Goal: Task Accomplishment & Management: Use online tool/utility

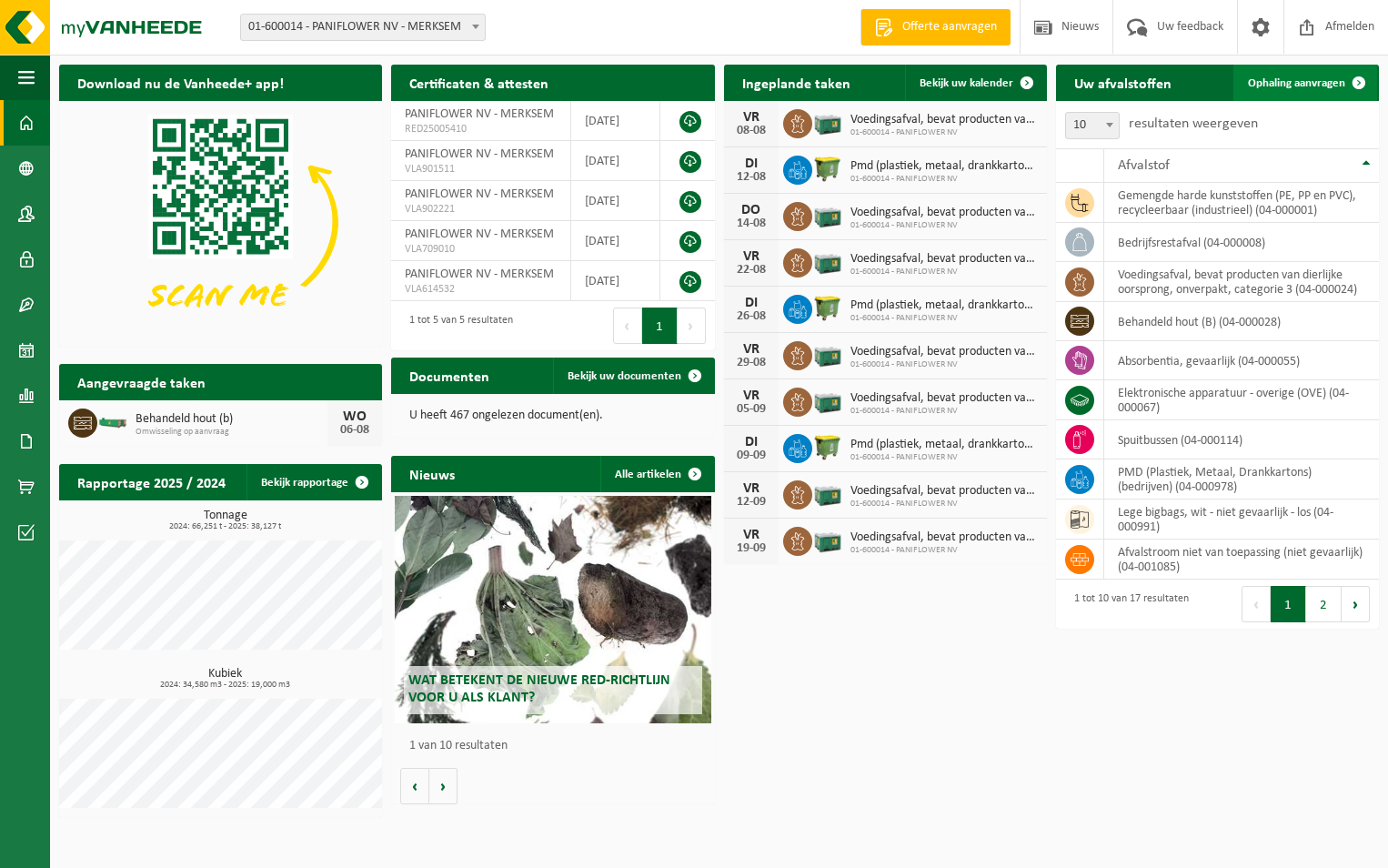
click at [1304, 85] on span "Ophaling aanvragen" at bounding box center [1297, 83] width 97 height 12
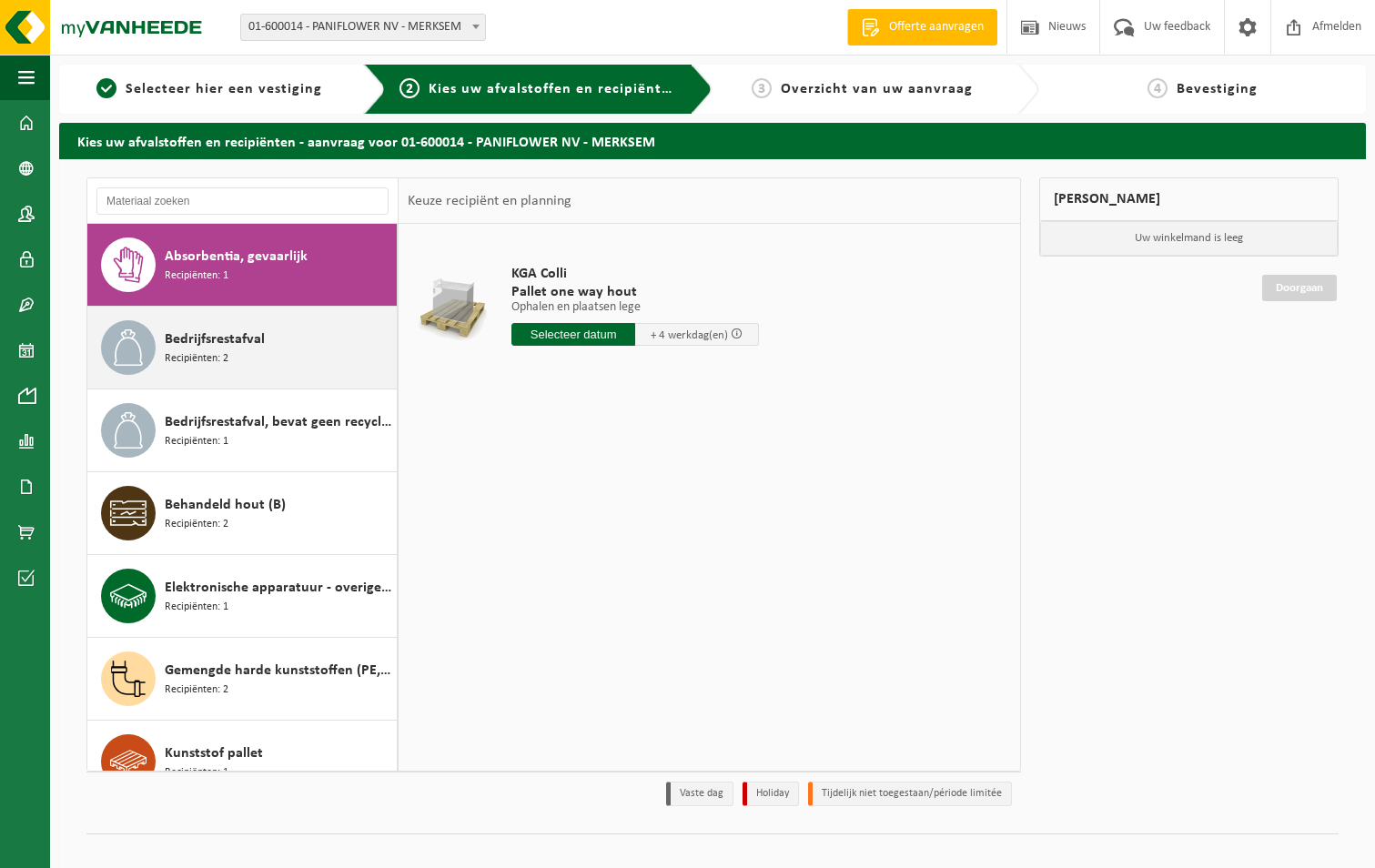
click at [257, 352] on div "Bedrijfsrestafval Recipiënten: 2" at bounding box center [278, 347] width 228 height 54
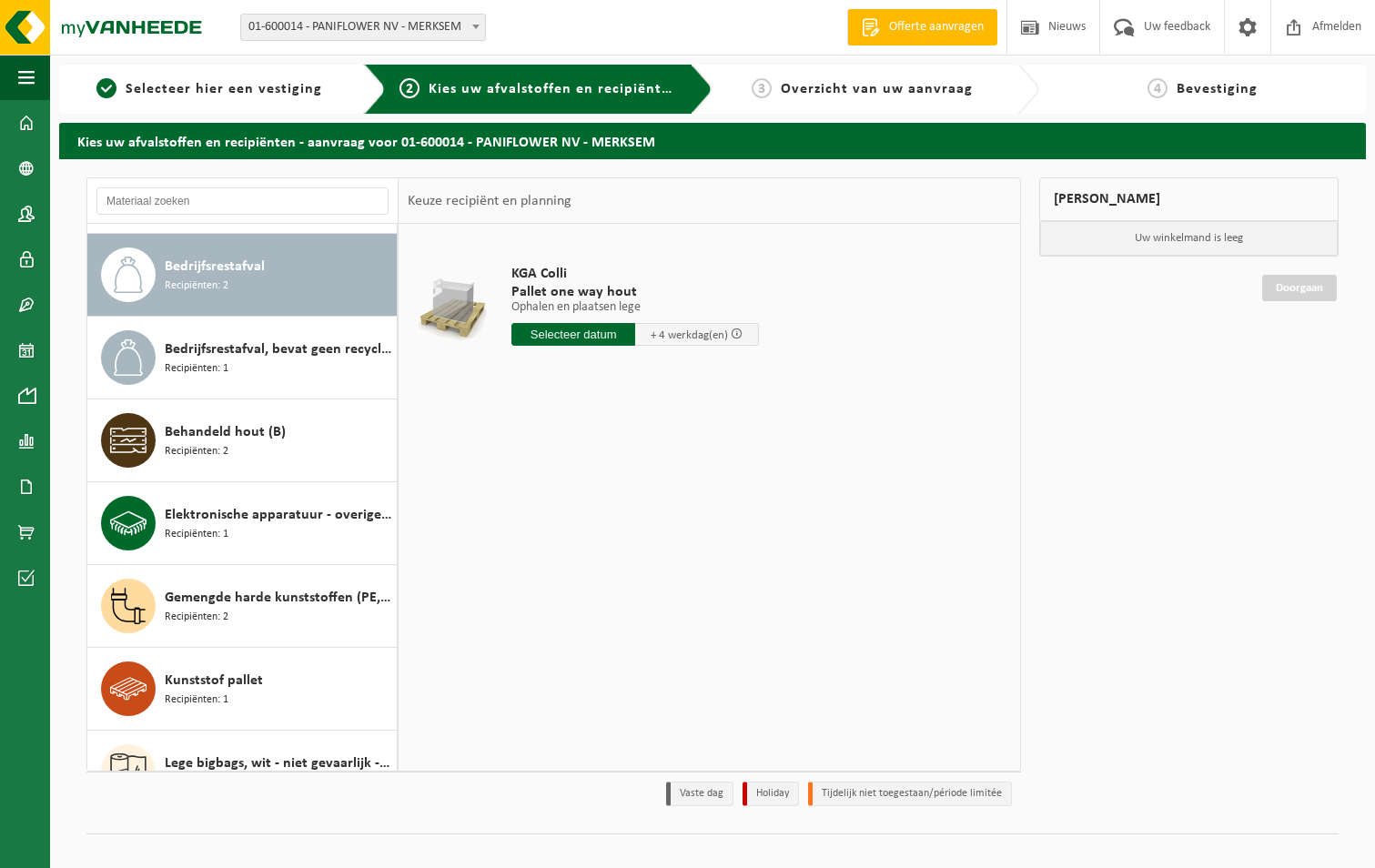
scroll to position [83, 0]
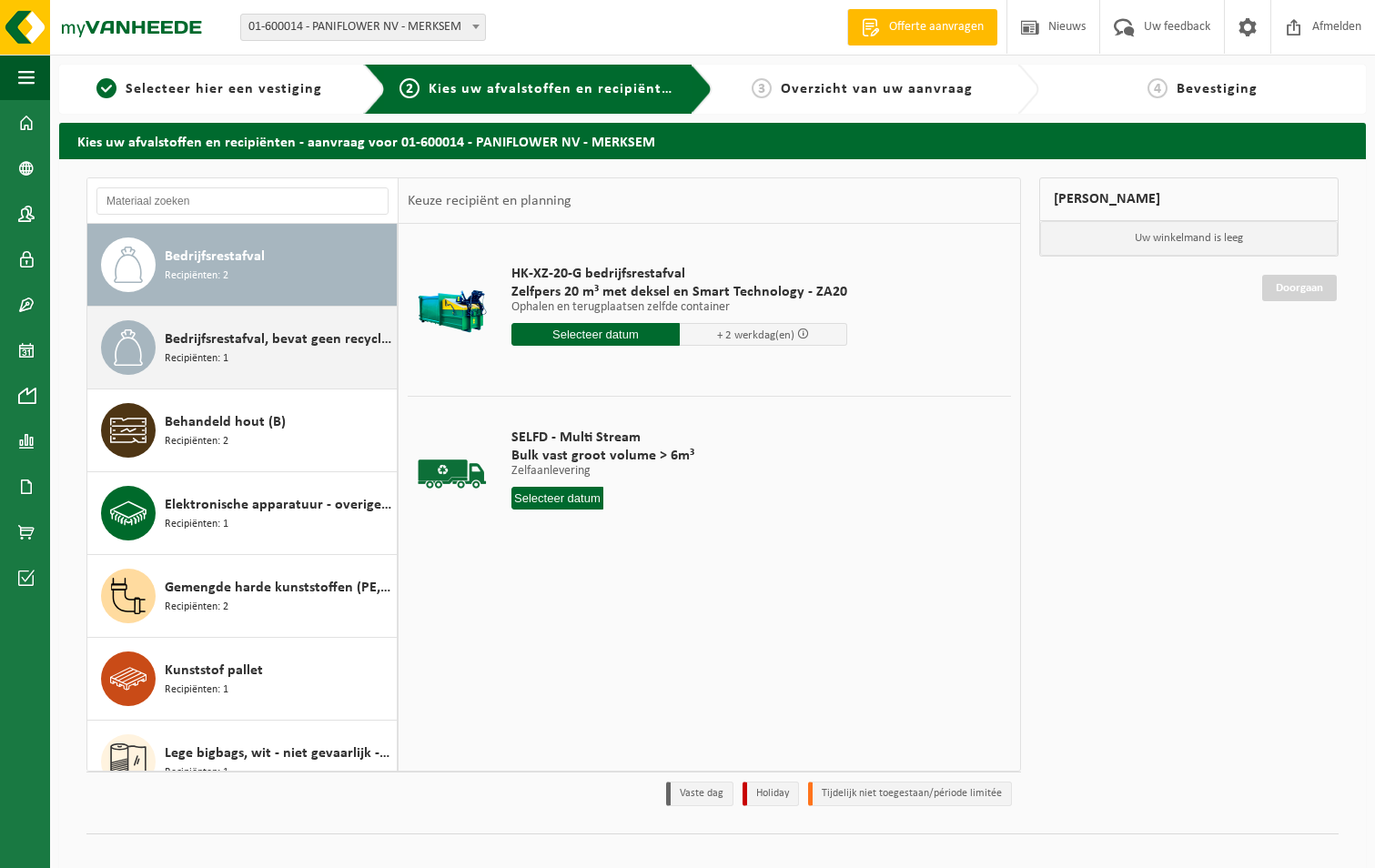
click at [269, 349] on span "Bedrijfsrestafval, bevat geen recycleerbare fracties, verbrandbaar na verkleini…" at bounding box center [278, 340] width 228 height 22
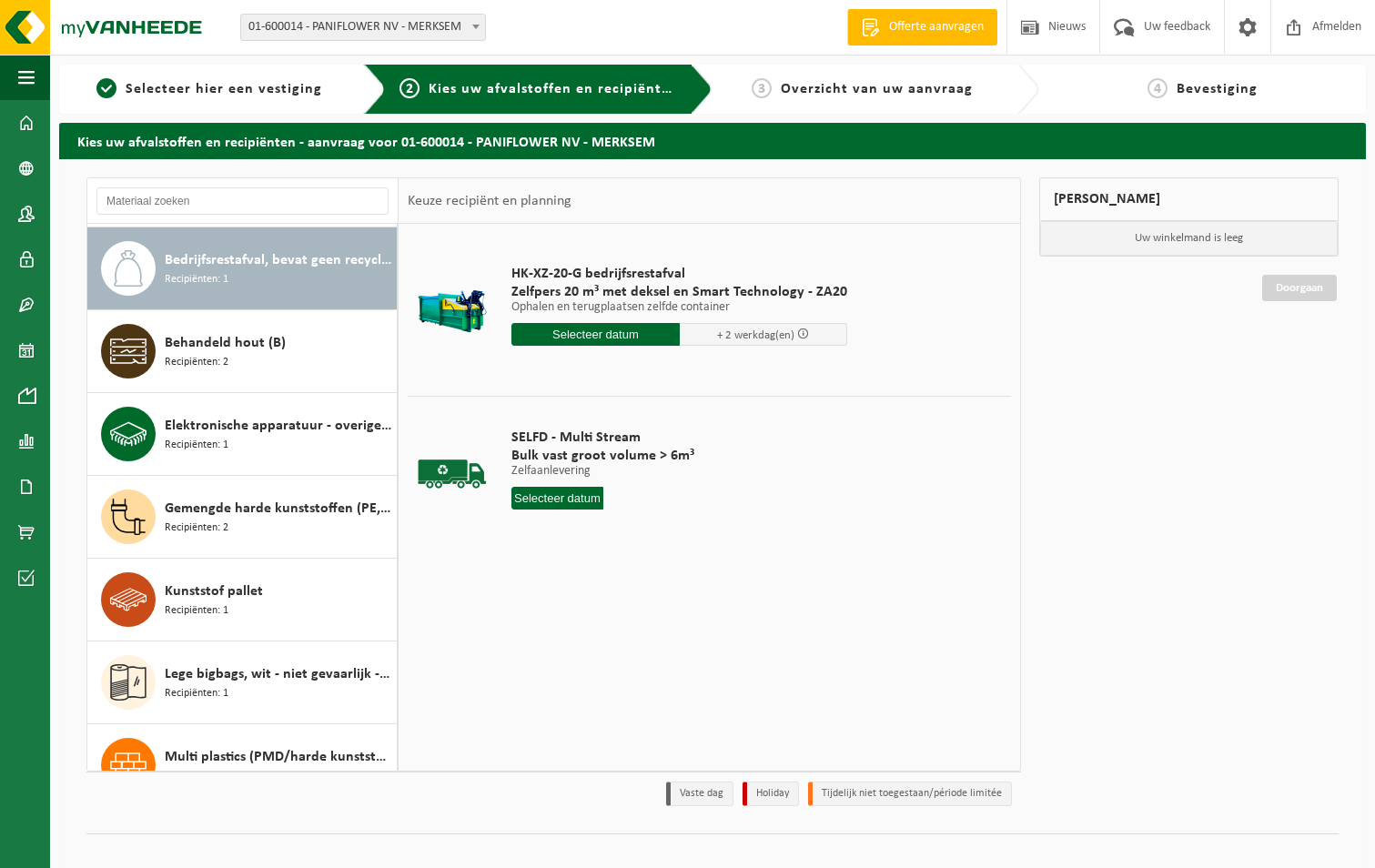
scroll to position [165, 0]
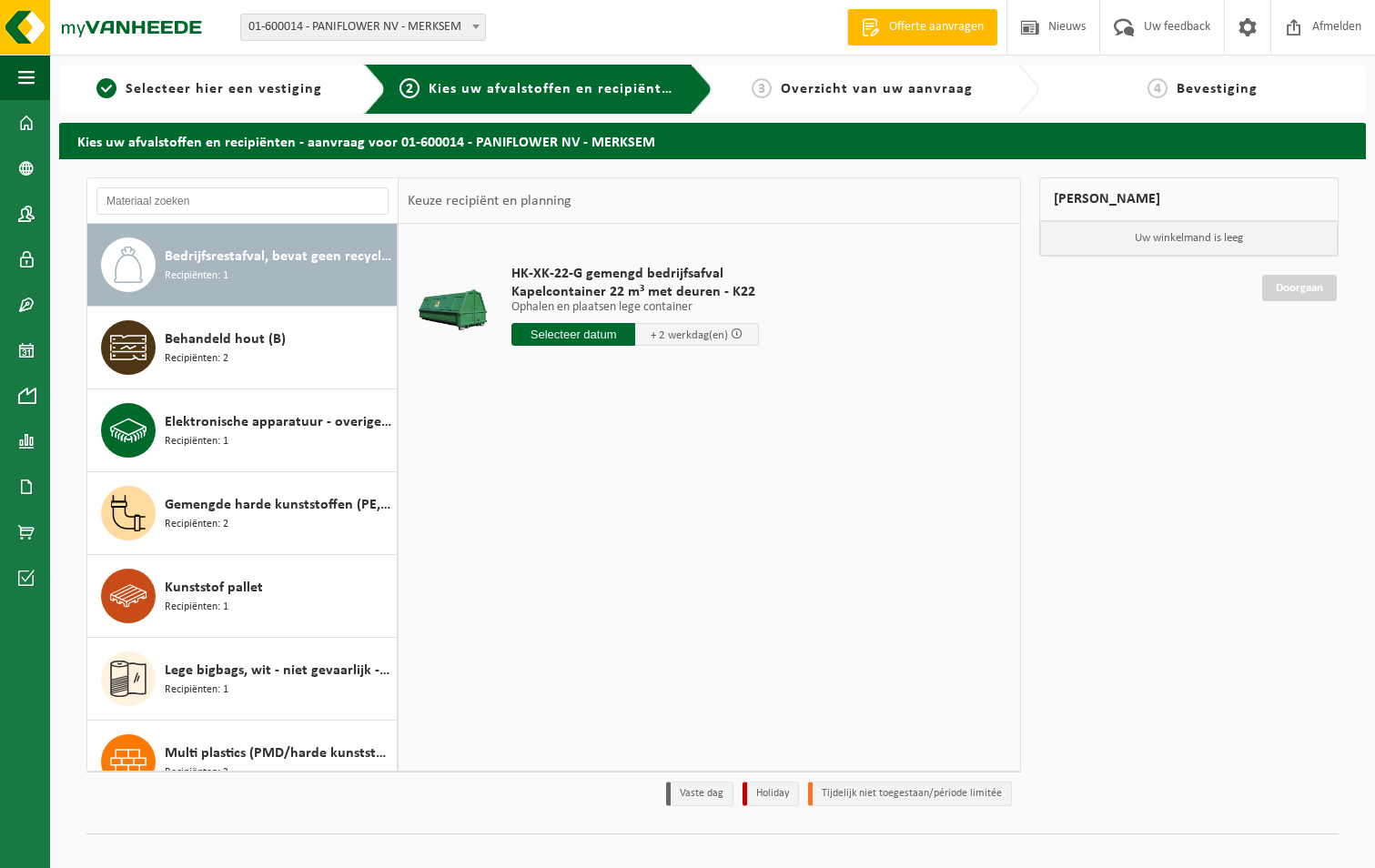
click at [574, 333] on input "text" at bounding box center [573, 334] width 124 height 23
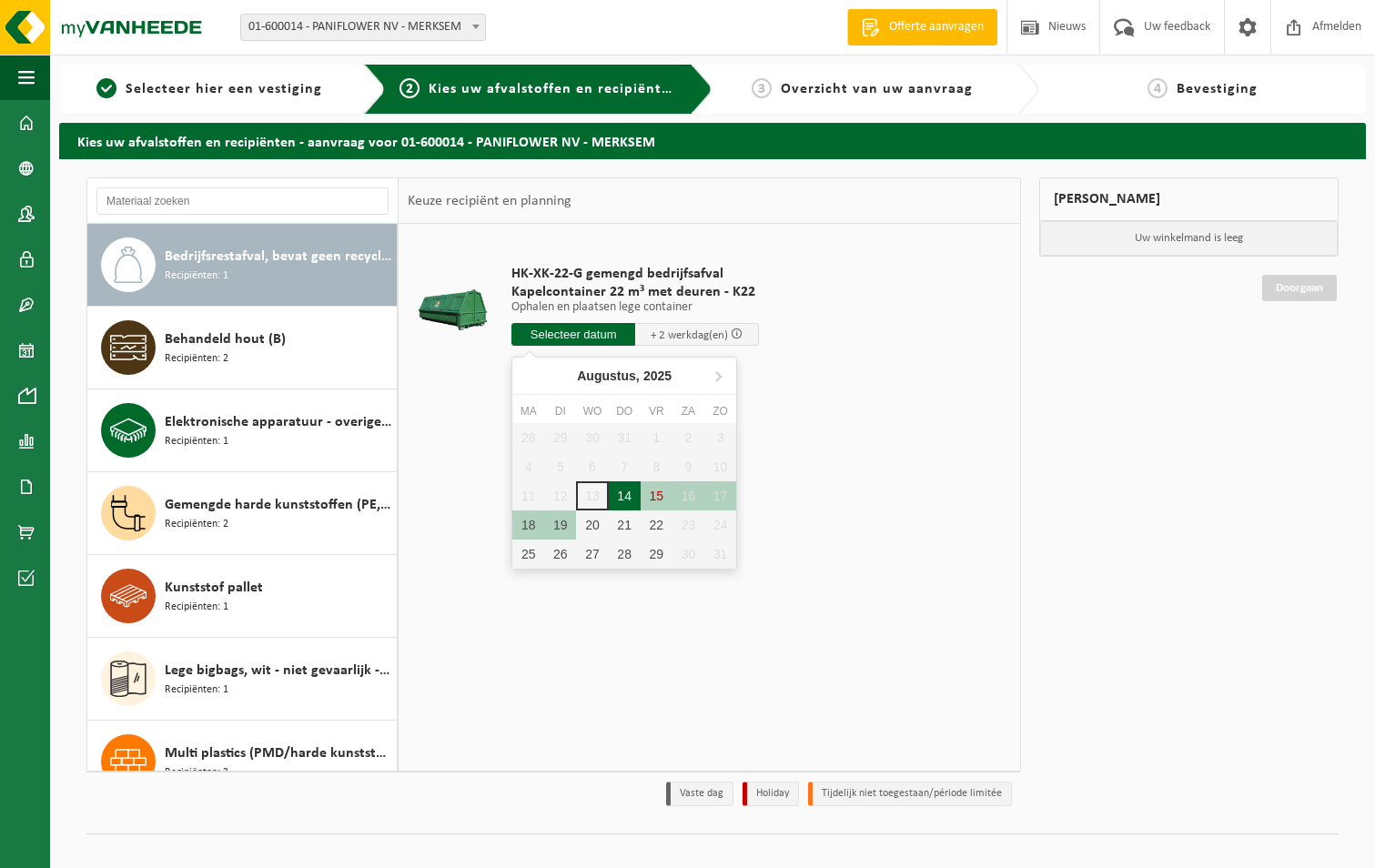
click at [625, 498] on div "14" at bounding box center [625, 496] width 32 height 29
type input "Van 2025-08-14"
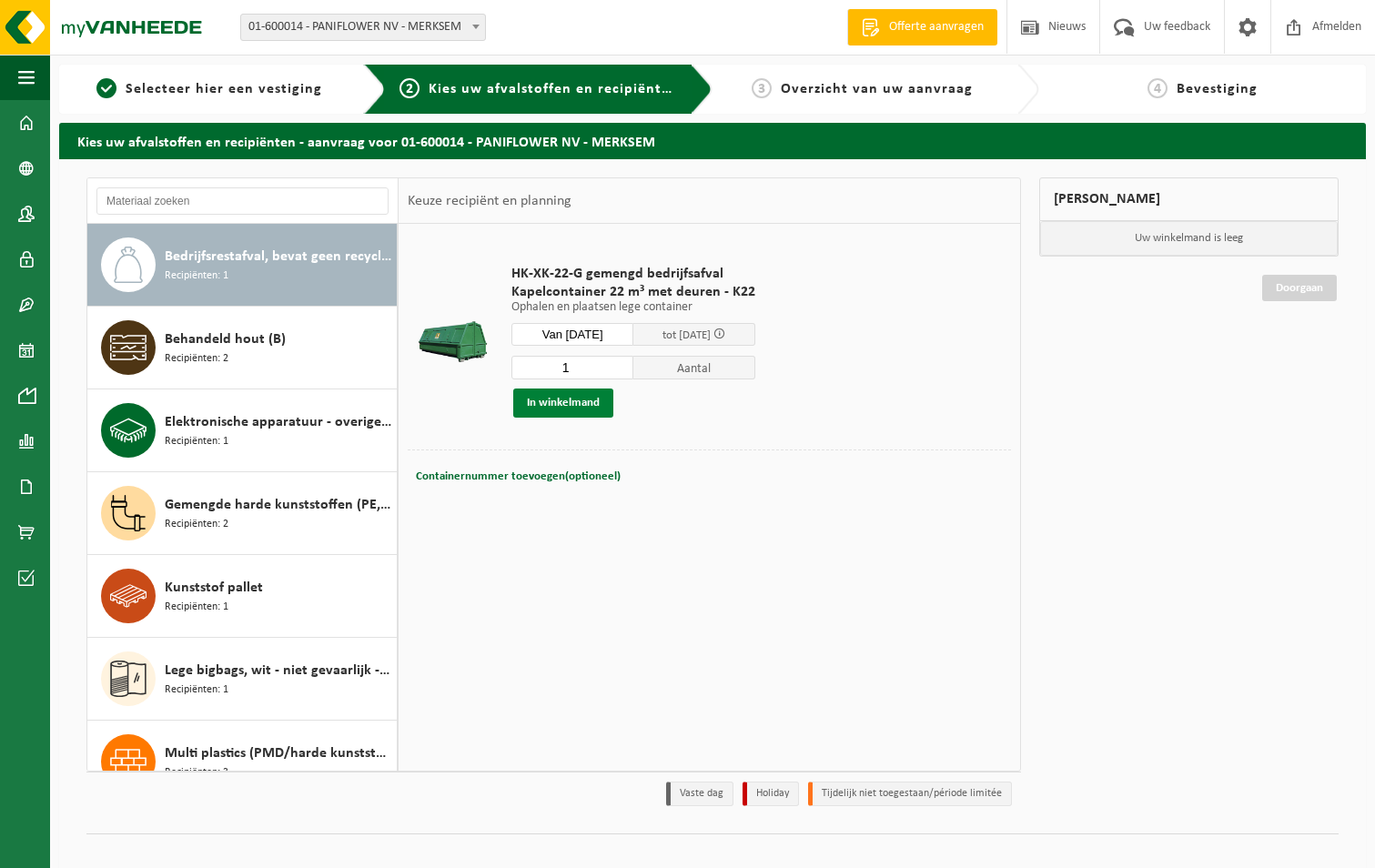
click at [574, 401] on button "In winkelmand" at bounding box center [563, 403] width 100 height 29
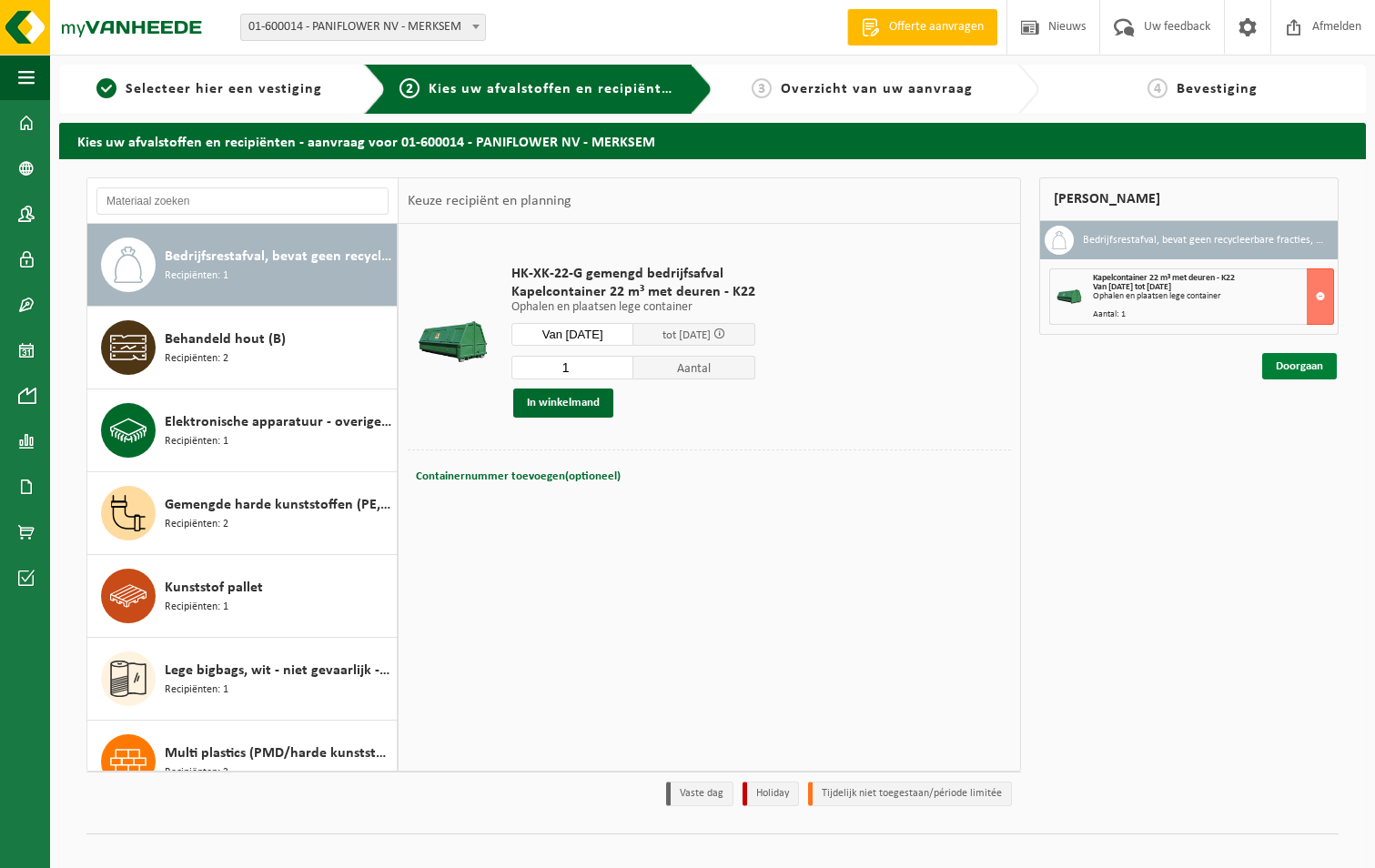
click at [1303, 367] on link "Doorgaan" at bounding box center [1299, 366] width 74 height 27
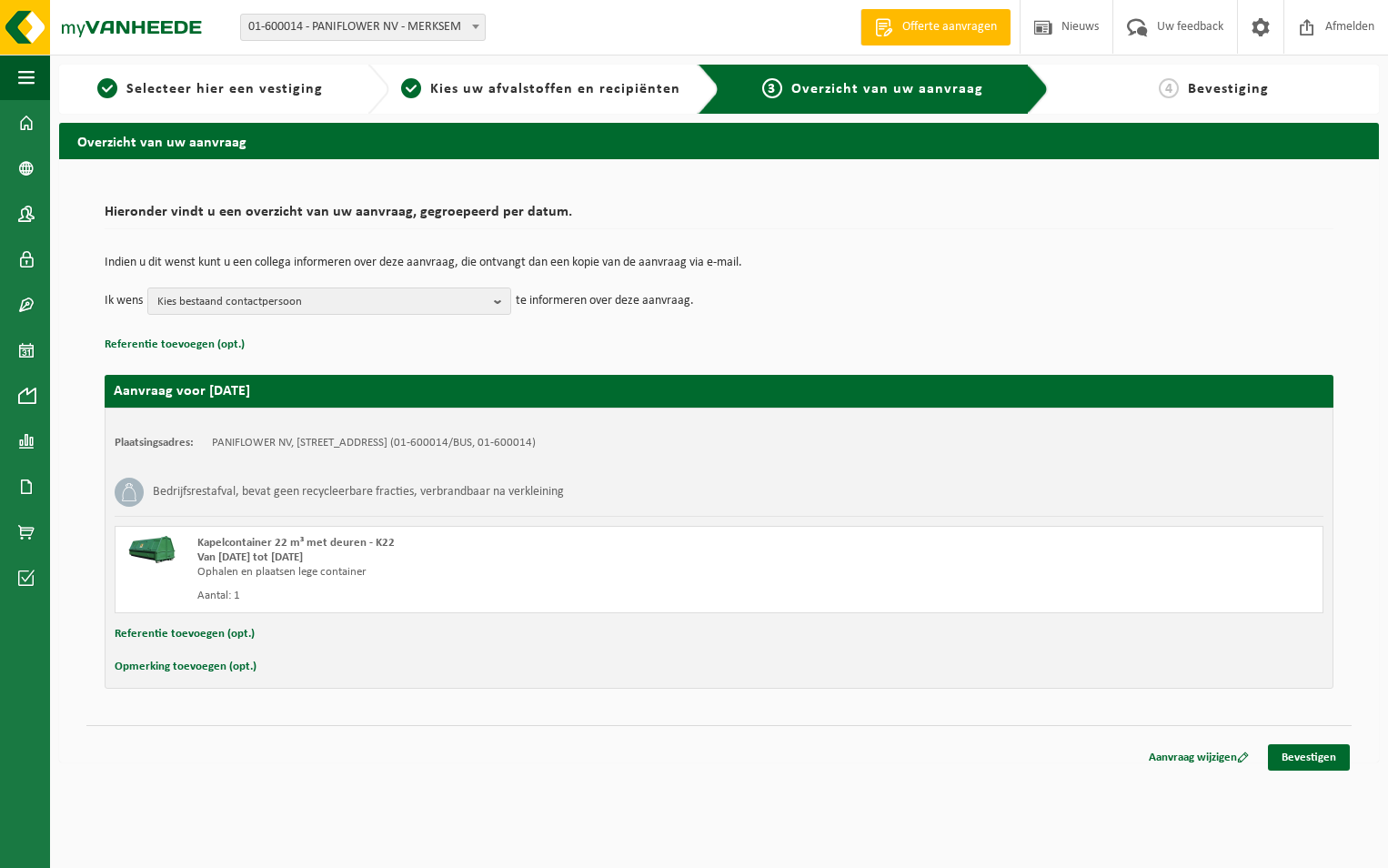
click at [300, 702] on div "Hieronder vindt u een overzicht van uw aanvraag, gegroepeerd per datum. Indien …" at bounding box center [719, 442] width 1266 height 529
click at [213, 665] on button "Opmerking toevoegen (opt.)" at bounding box center [186, 667] width 142 height 24
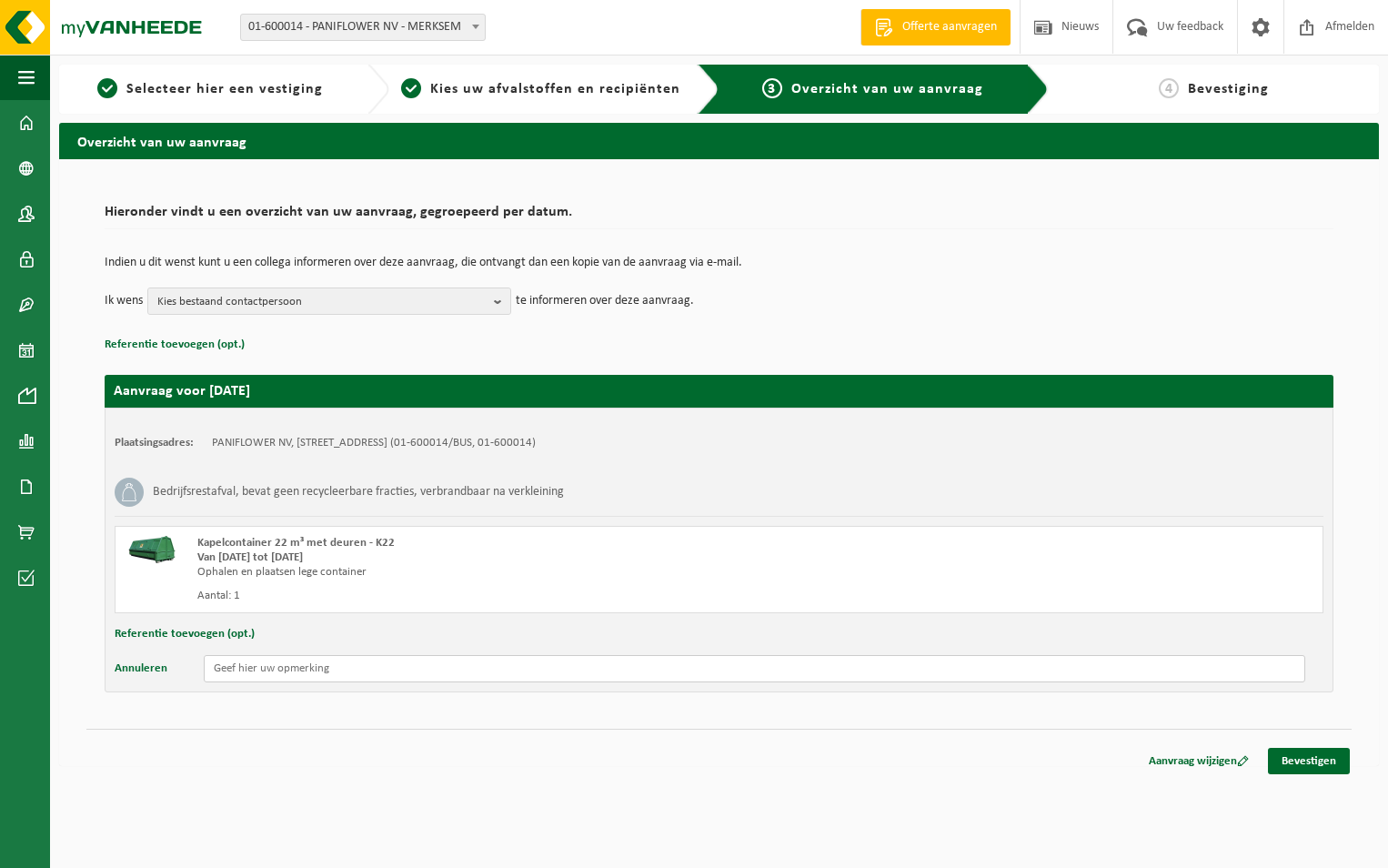
click at [258, 670] on input "text" at bounding box center [754, 669] width 1101 height 28
type input "WETEN JULLIE AL WANNEER DE PERSCONTAINER GEPLAATST WORDT"
